Goal: Transaction & Acquisition: Purchase product/service

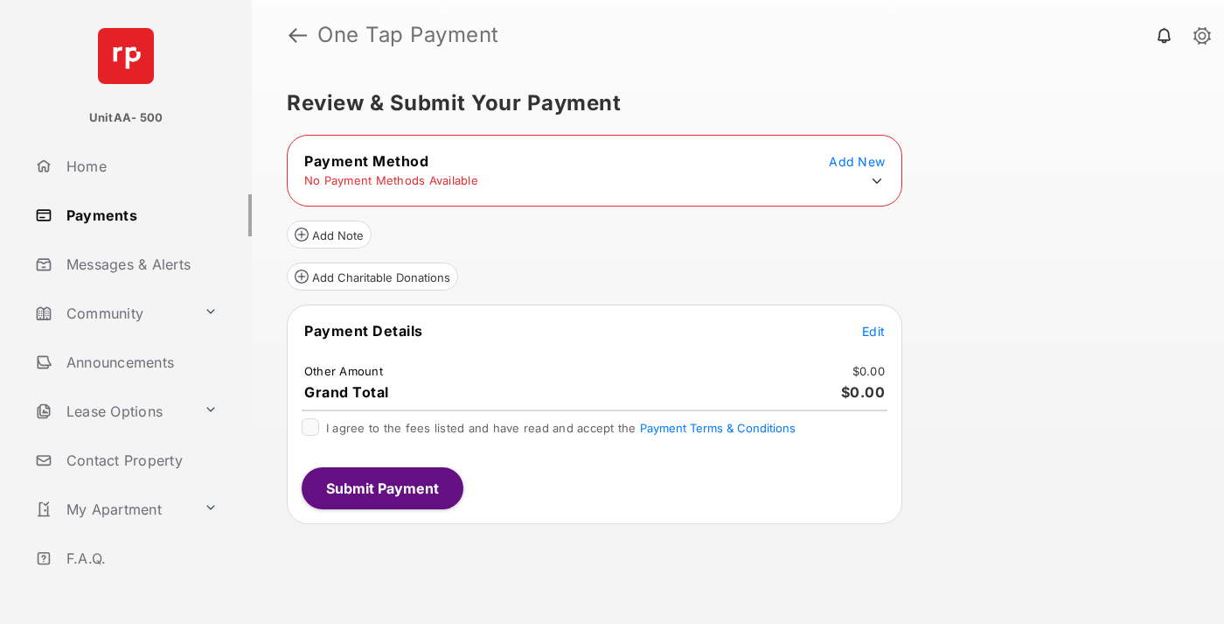
click at [877, 181] on icon at bounding box center [877, 181] width 16 height 16
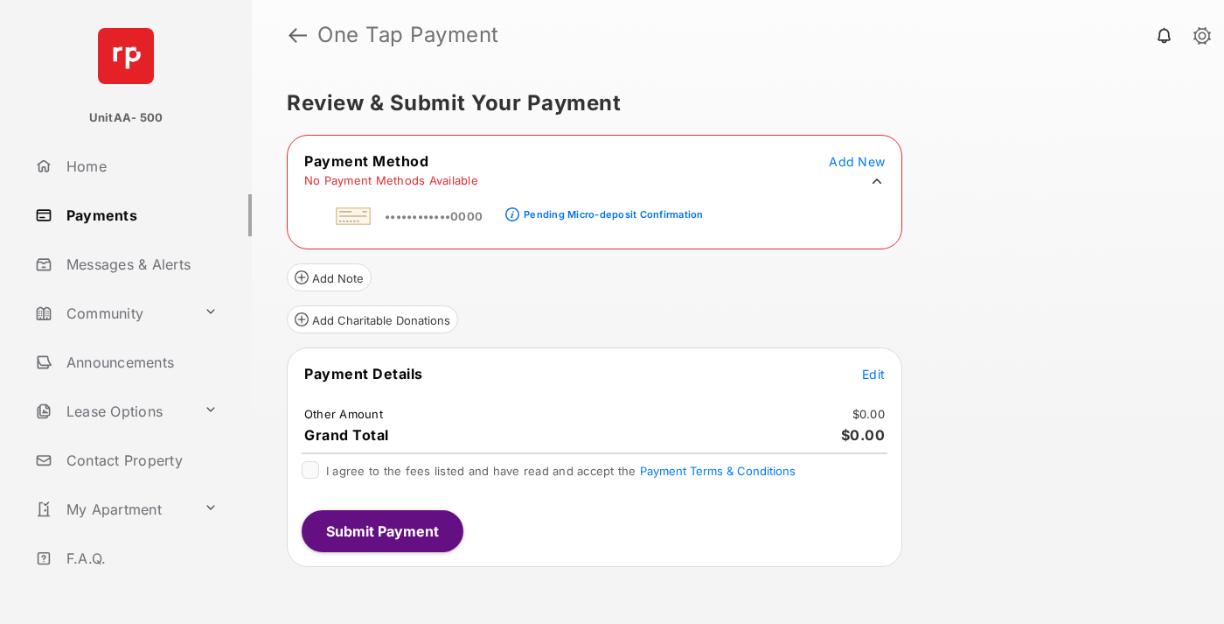
click at [610, 209] on div "Pending Micro-deposit Confirmation" at bounding box center [613, 214] width 179 height 12
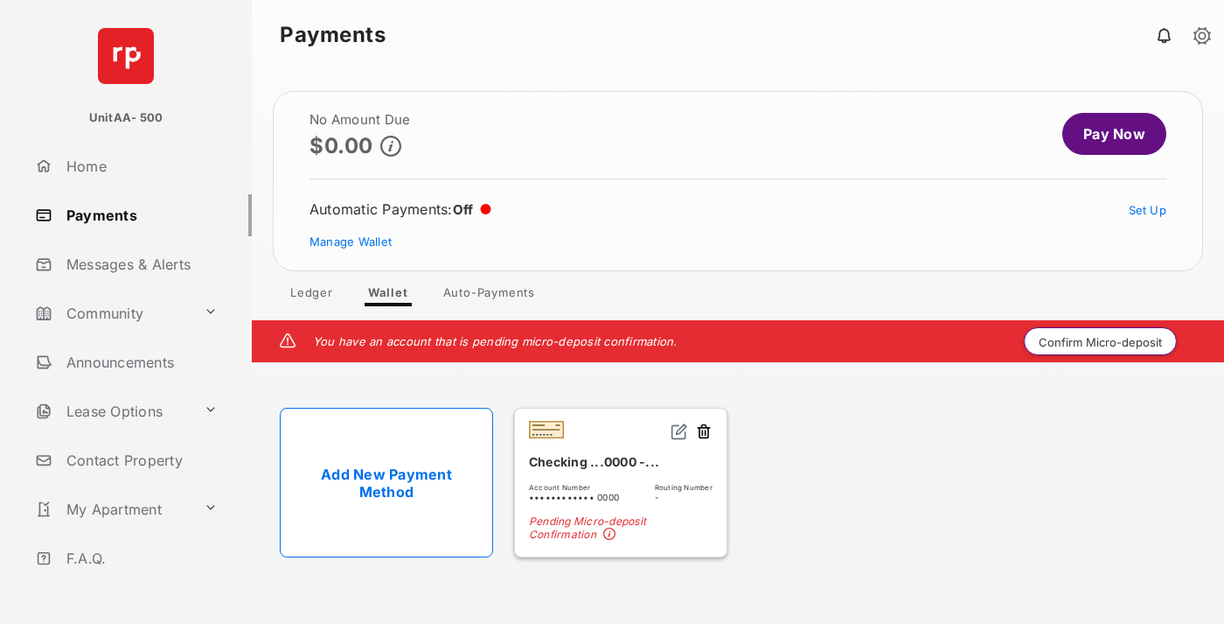
click at [1101, 341] on button "Confirm Micro-deposit" at bounding box center [1100, 341] width 153 height 28
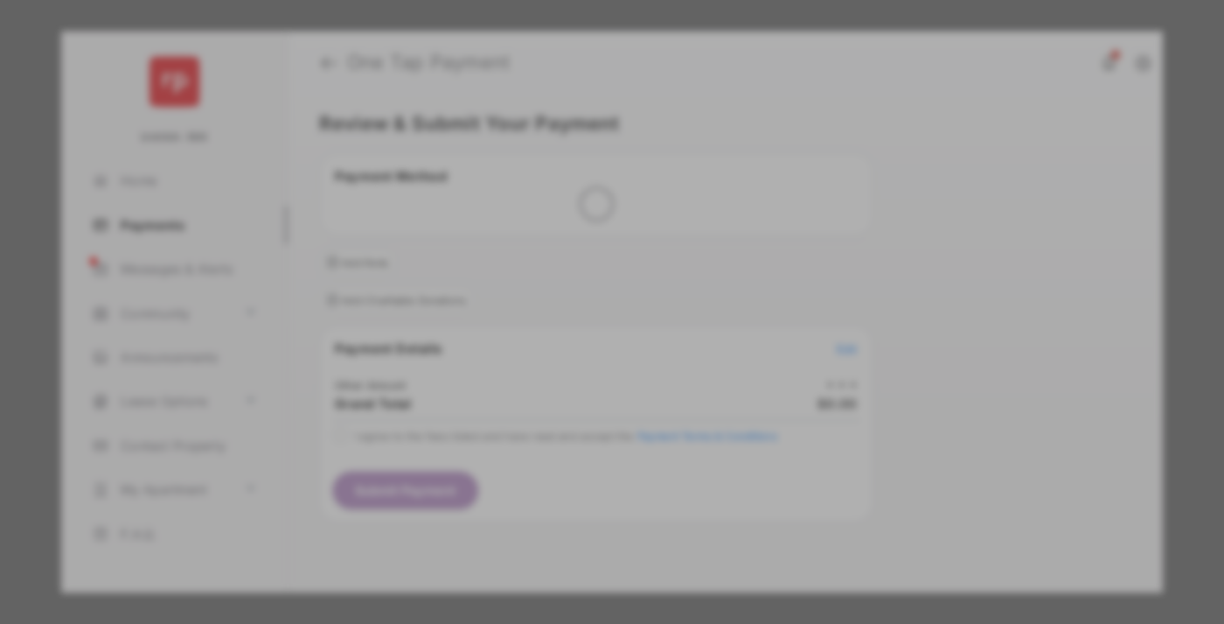
click at [580, 283] on div "Other Amount" at bounding box center [579, 297] width 283 height 30
type input "****"
click at [553, 442] on button "Save" at bounding box center [552, 463] width 87 height 42
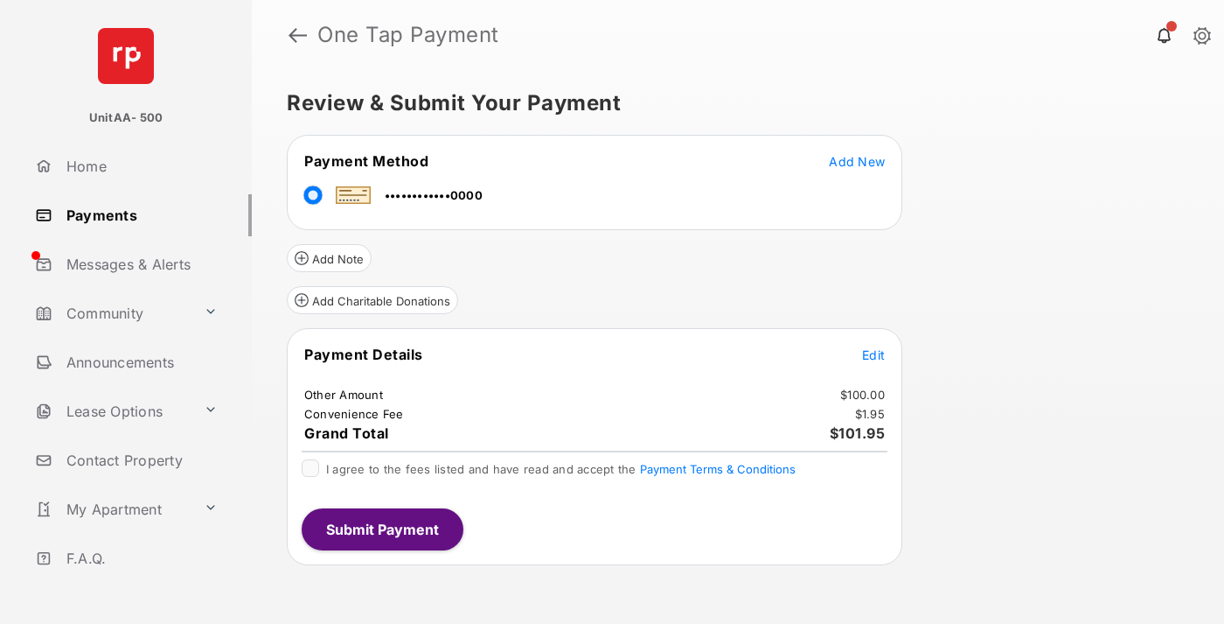
click at [874, 354] on span "Edit" at bounding box center [873, 354] width 23 height 15
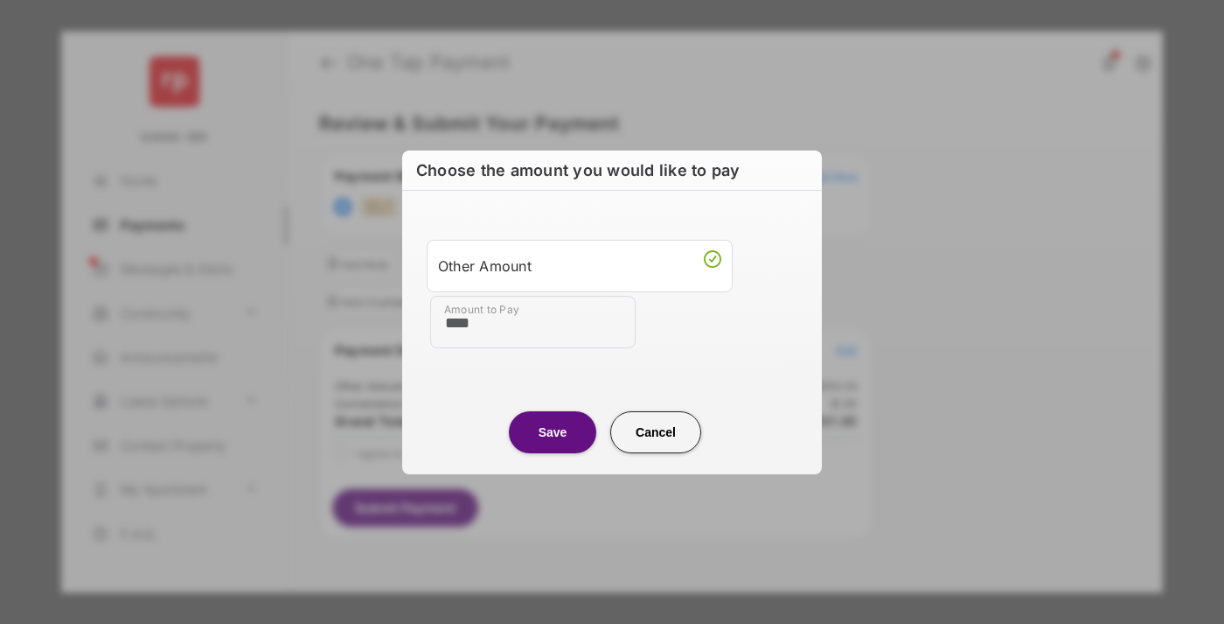
click at [553, 431] on button "Save" at bounding box center [552, 432] width 87 height 42
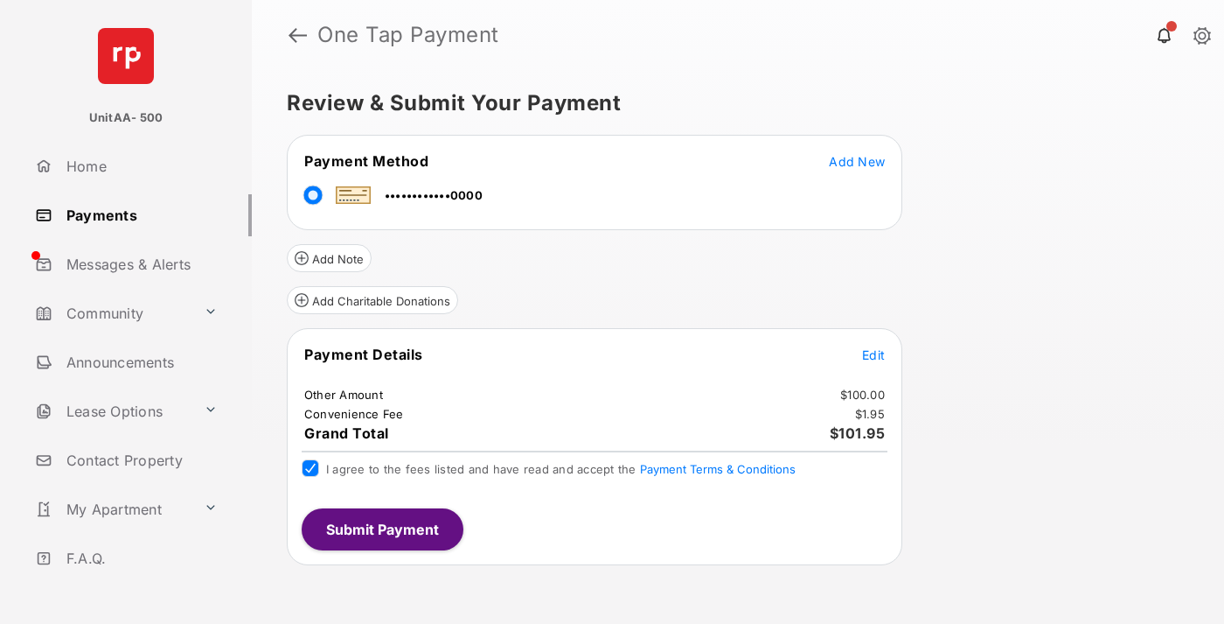
click at [381, 528] on button "Submit Payment" at bounding box center [383, 529] width 162 height 42
